Goal: Answer question/provide support: Share knowledge or assist other users

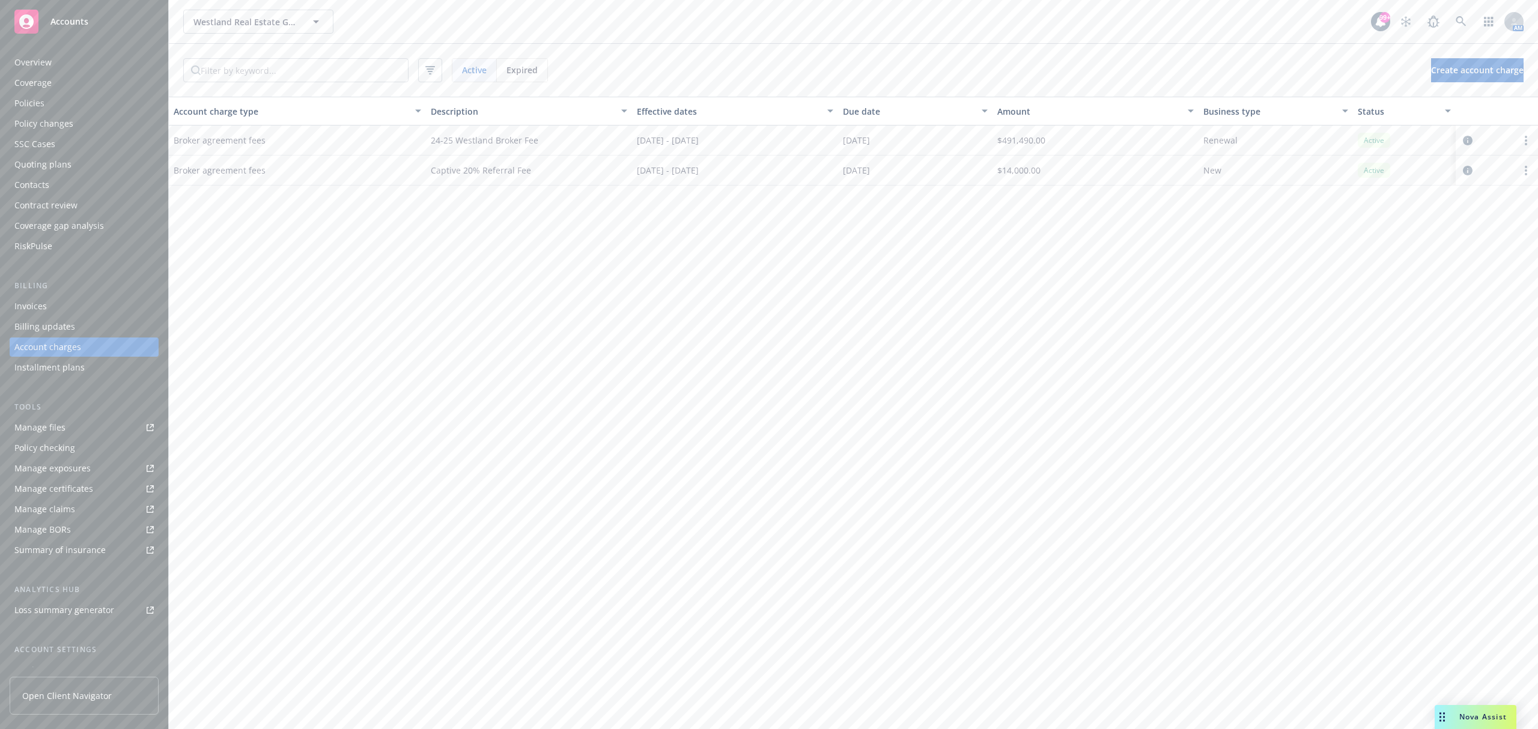
click at [1456, 722] on div "Nova Assist" at bounding box center [1483, 717] width 67 height 10
click at [1118, 698] on textarea at bounding box center [1276, 675] width 460 height 55
type textarea "H"
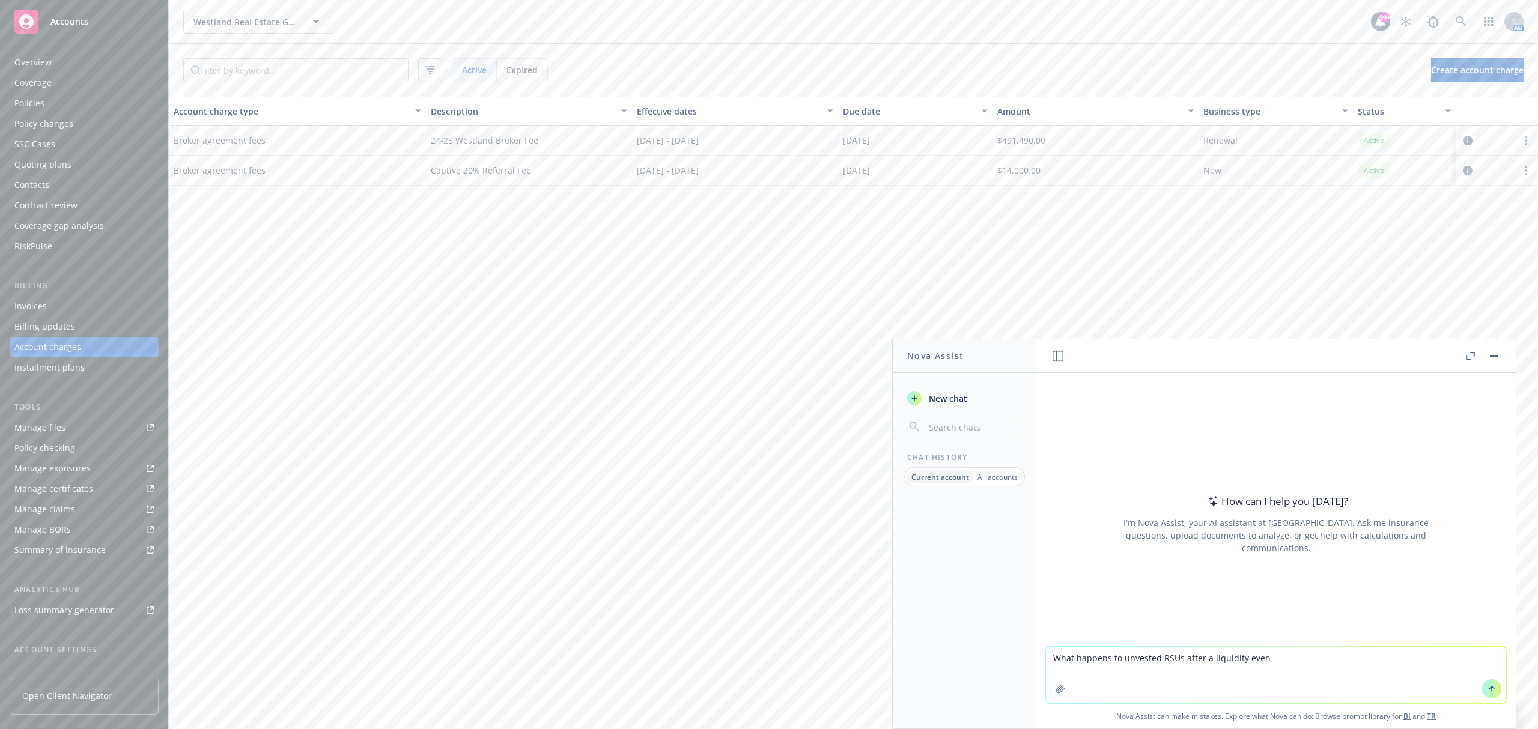
type textarea "What happens to unvested RSUs after a liquidity event"
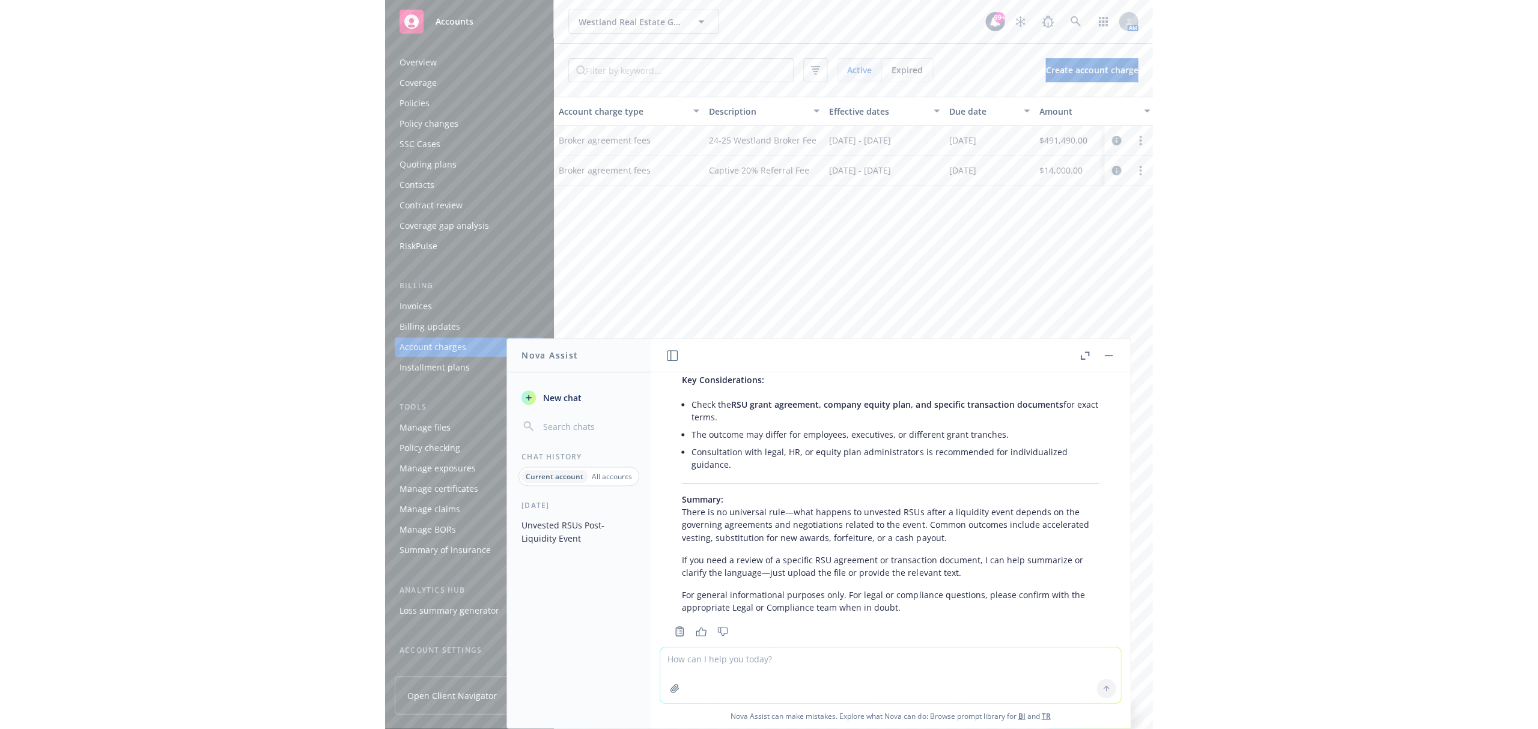
scroll to position [422, 0]
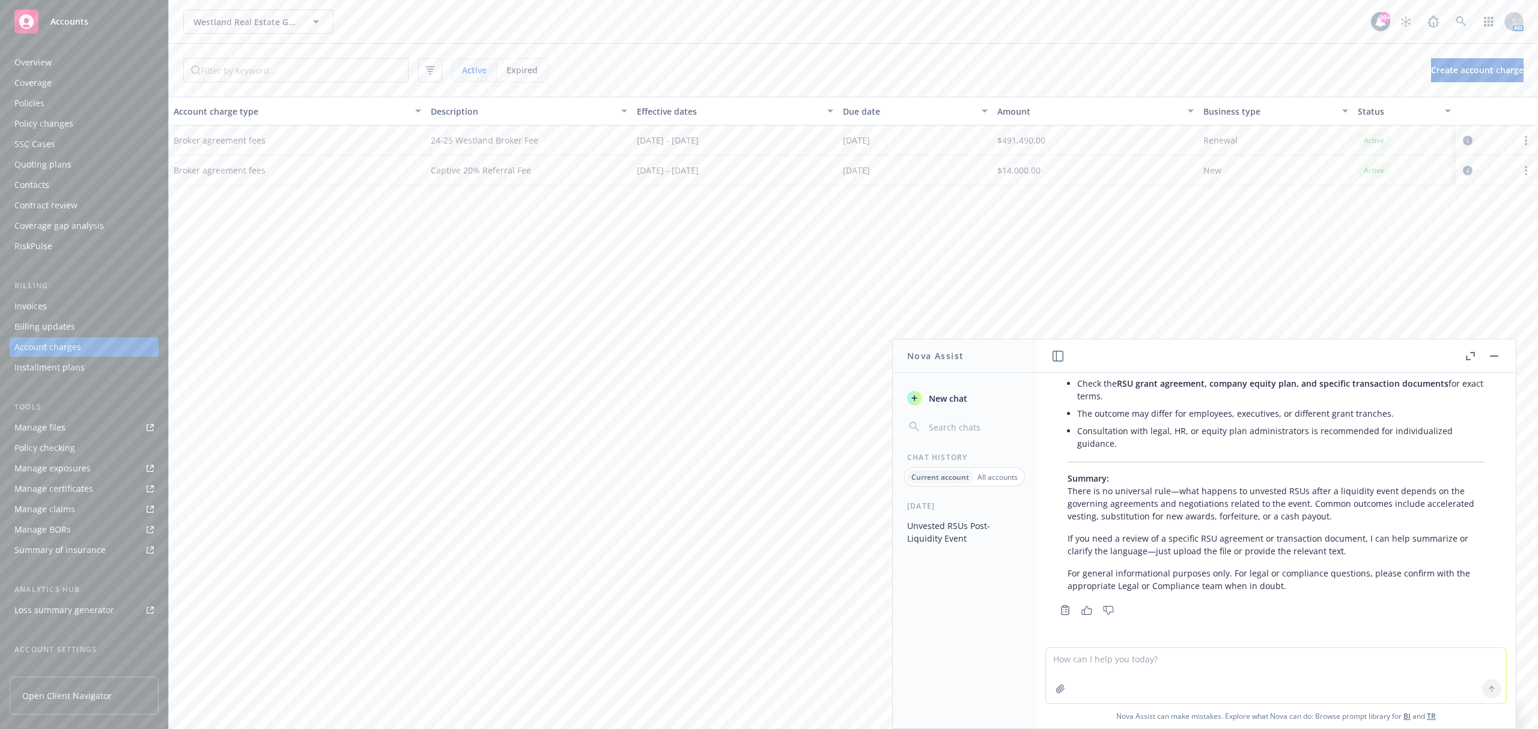
click at [1056, 687] on icon "button" at bounding box center [1061, 689] width 10 height 10
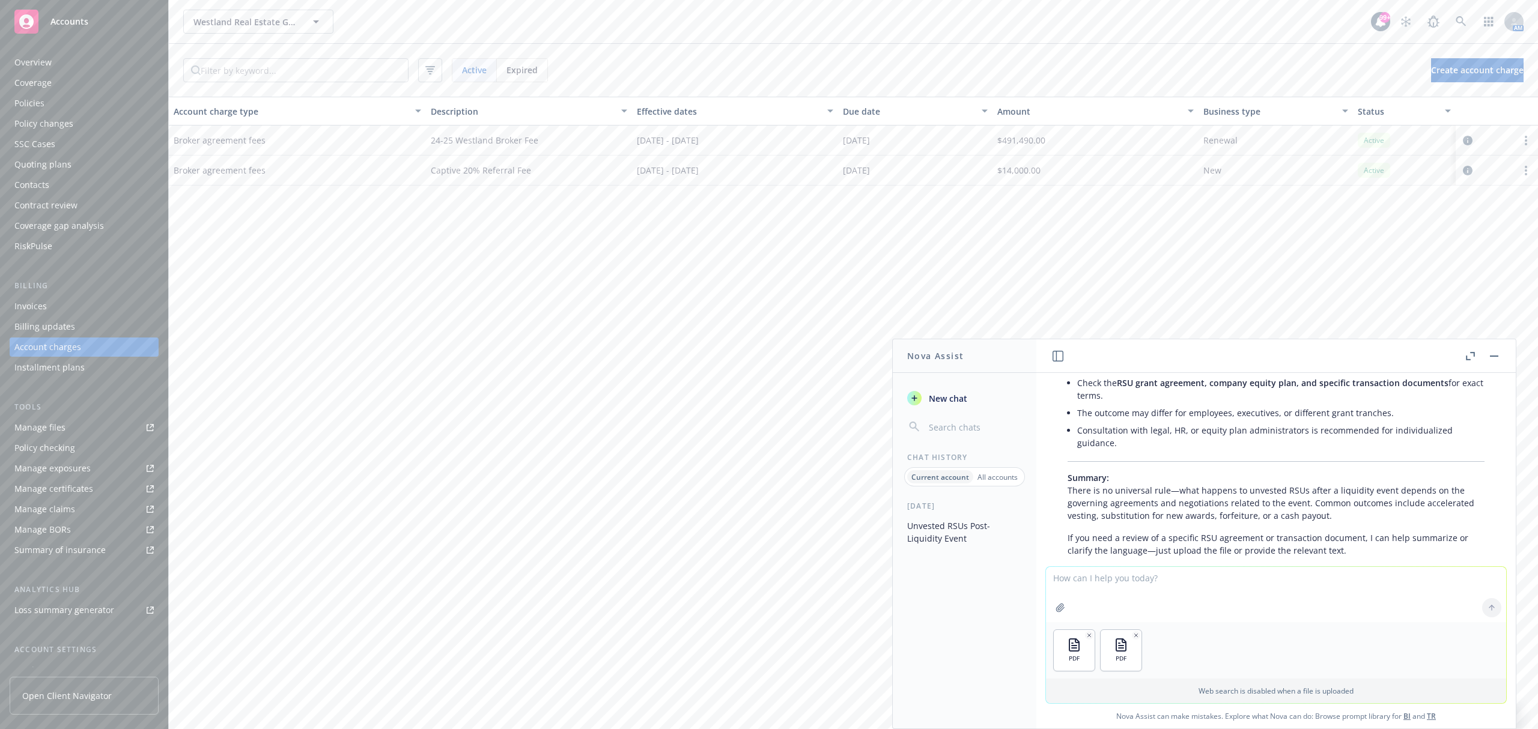
click at [1239, 571] on textarea at bounding box center [1276, 594] width 460 height 55
type textarea "Here are the docs"
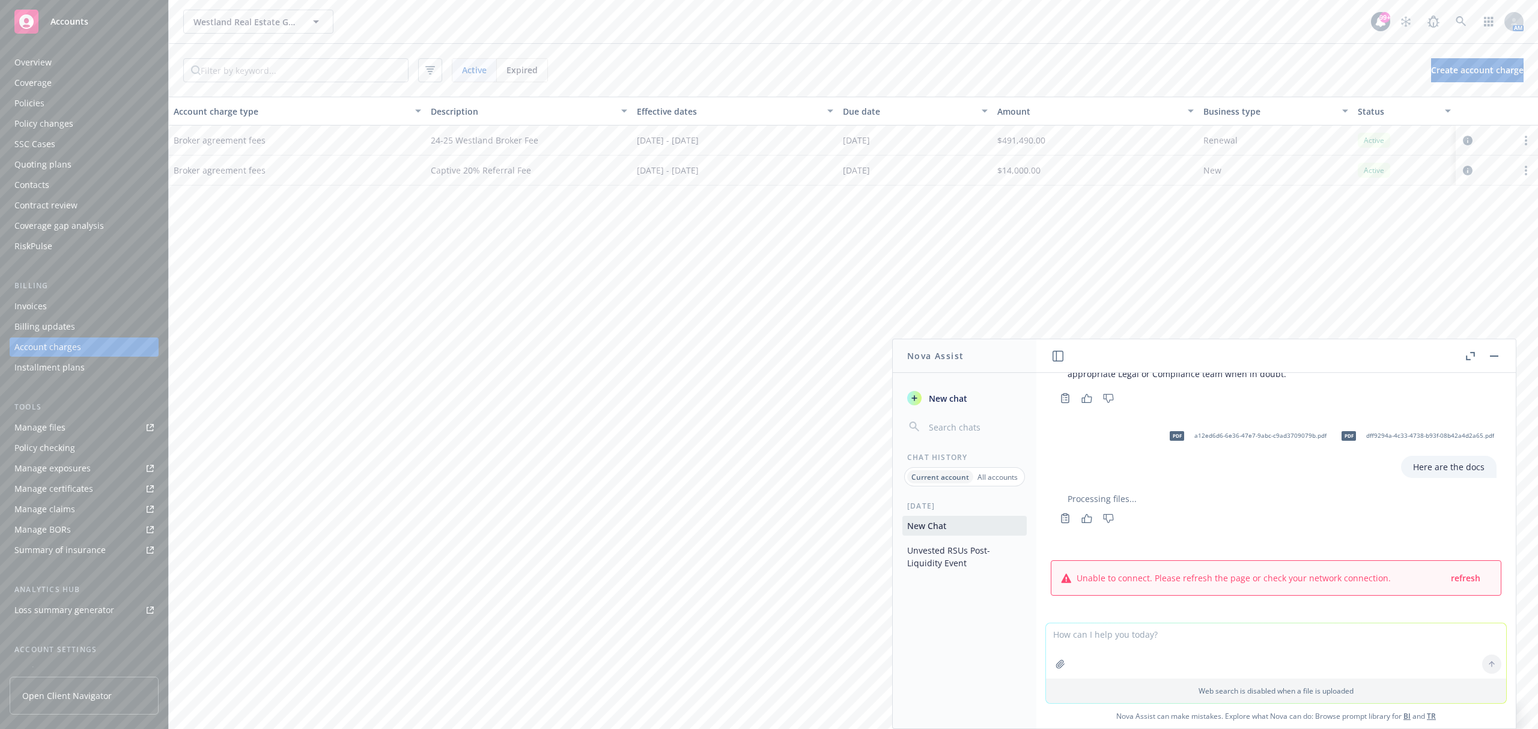
scroll to position [637, 0]
click at [1451, 580] on span "refresh" at bounding box center [1465, 576] width 29 height 11
